Goal: Task Accomplishment & Management: Use online tool/utility

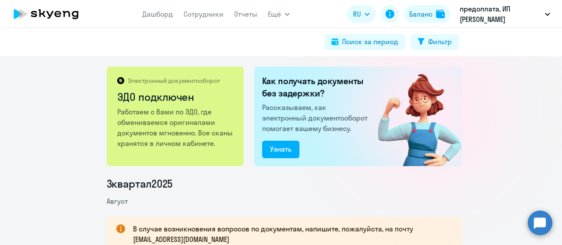
scroll to position [132, 0]
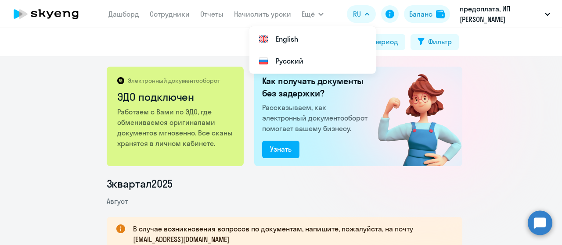
click at [538, 215] on circle at bounding box center [539, 223] width 25 height 25
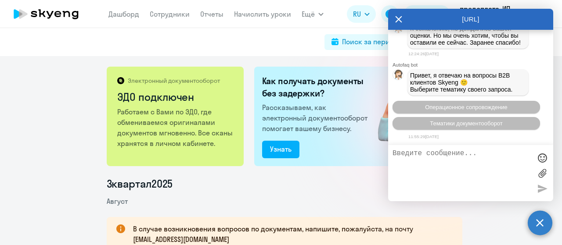
scroll to position [1126, 0]
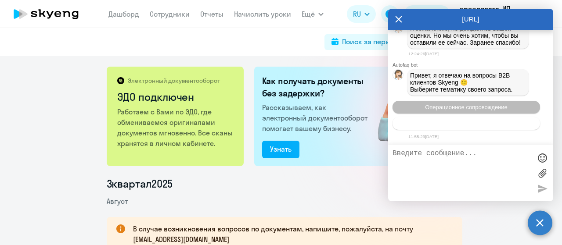
click at [504, 126] on button "Тематики документооборот" at bounding box center [465, 123] width 147 height 13
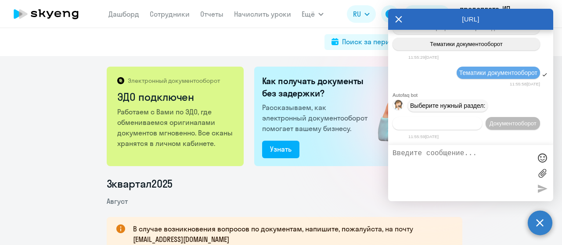
scroll to position [1222, 0]
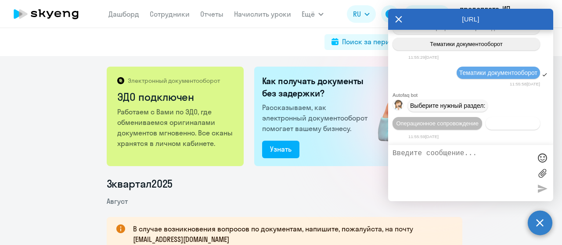
click at [489, 124] on span "Документооборот" at bounding box center [512, 123] width 47 height 7
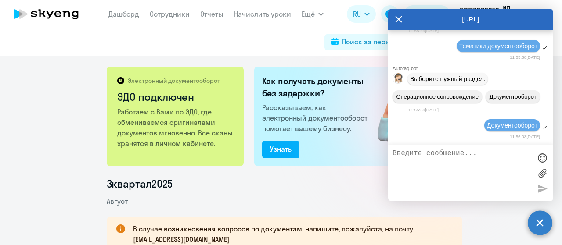
scroll to position [1365, 0]
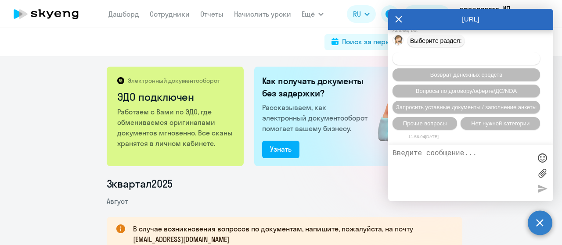
click at [481, 63] on button "Вопросы по оформлению бух.документов" at bounding box center [465, 58] width 147 height 13
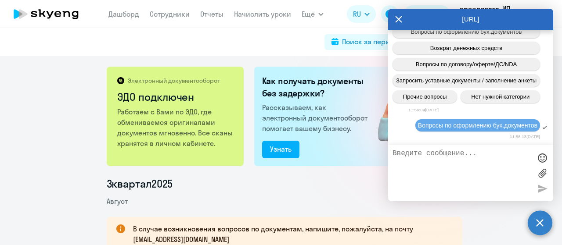
scroll to position [1474, 0]
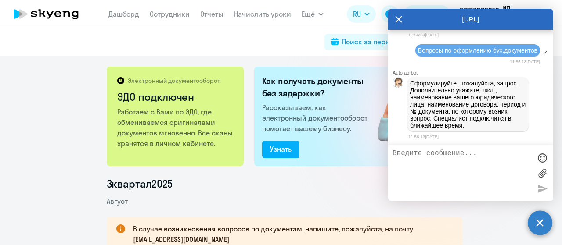
click at [541, 171] on label at bounding box center [541, 173] width 13 height 13
click at [0, 0] on input "file" at bounding box center [0, 0] width 0 height 0
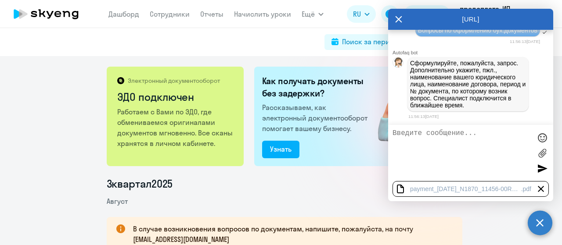
click at [540, 172] on div at bounding box center [541, 168] width 13 height 13
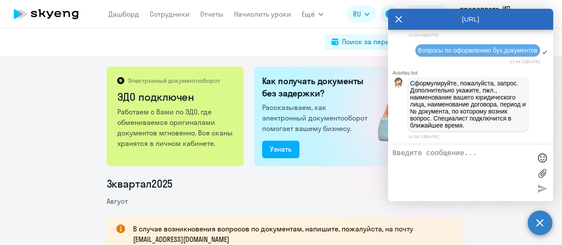
scroll to position [1506, 0]
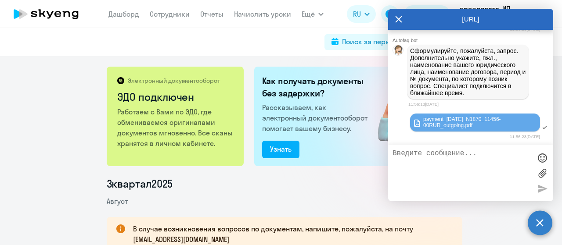
click at [398, 19] on icon at bounding box center [398, 19] width 7 height 7
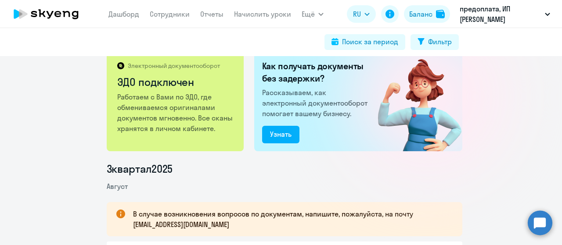
scroll to position [0, 0]
